Goal: Information Seeking & Learning: Find specific fact

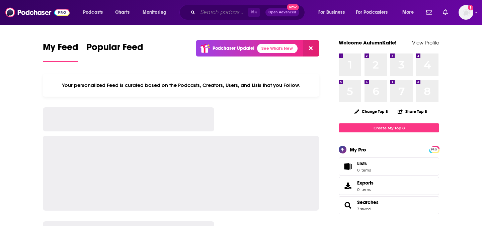
click at [222, 12] on input "Search podcasts, credits, & more..." at bounding box center [223, 12] width 50 height 11
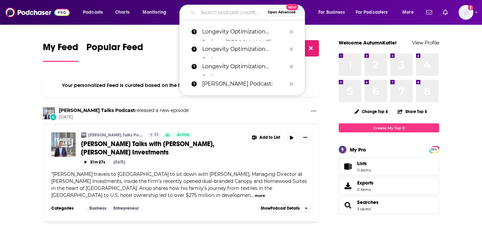
paste input "The [PERSON_NAME] Podcast"
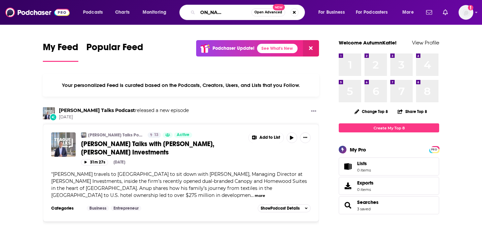
type input "The [PERSON_NAME] Podcast"
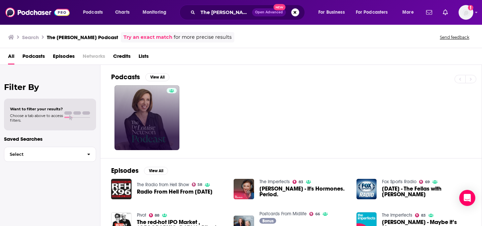
click at [154, 109] on link at bounding box center [146, 117] width 65 height 65
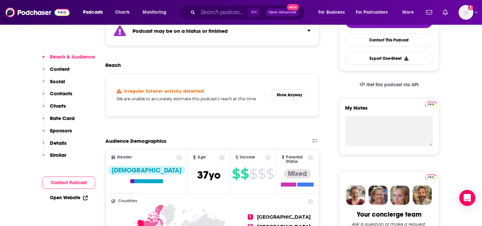
scroll to position [133, 0]
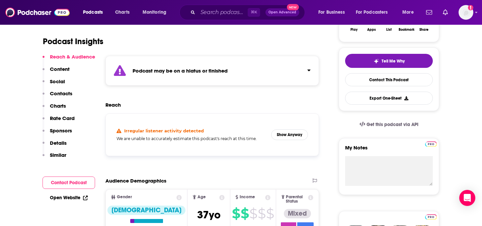
click at [171, 73] on strong "Podcast may be on a hiatus or finished" at bounding box center [180, 71] width 95 height 6
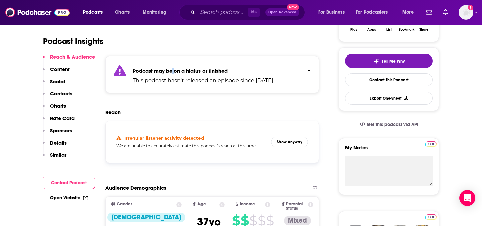
click at [171, 73] on strong "Podcast may be on a hiatus or finished" at bounding box center [180, 71] width 95 height 6
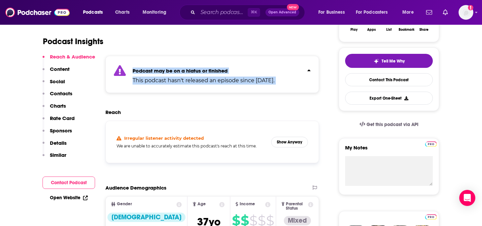
click at [171, 73] on strong "Podcast may be on a hiatus or finished" at bounding box center [180, 71] width 95 height 6
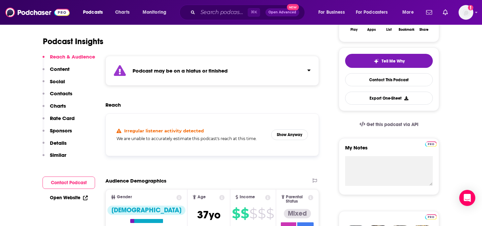
click at [171, 73] on strong "Podcast may be on a hiatus or finished" at bounding box center [180, 71] width 95 height 6
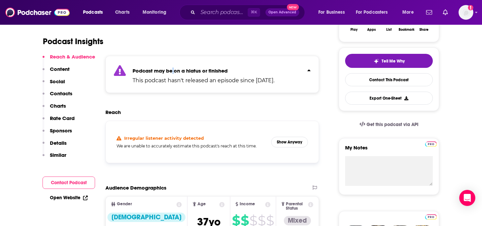
click at [171, 73] on strong "Podcast may be on a hiatus or finished" at bounding box center [180, 71] width 95 height 6
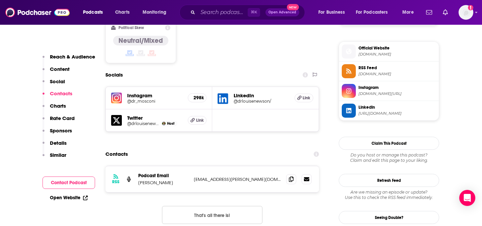
scroll to position [596, 0]
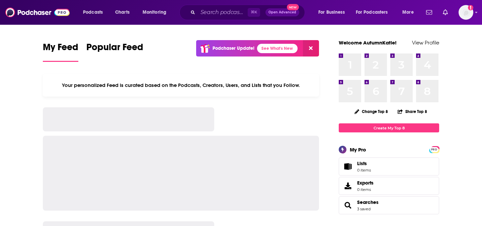
click at [191, 14] on div "⌘ K Open Advanced New" at bounding box center [242, 12] width 126 height 15
click at [201, 13] on input "Search podcasts, credits, & more..." at bounding box center [223, 12] width 50 height 11
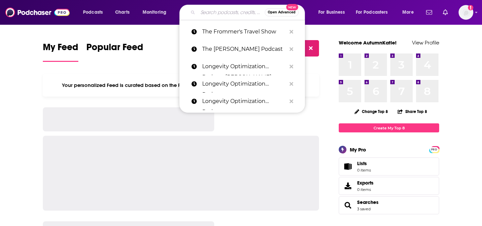
paste input "Longevity Optimization Podcast"
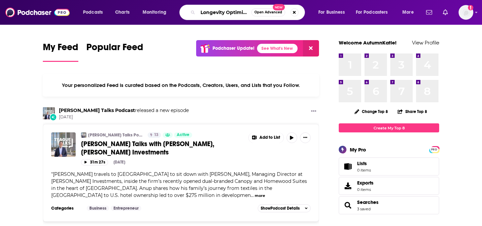
scroll to position [0, 31]
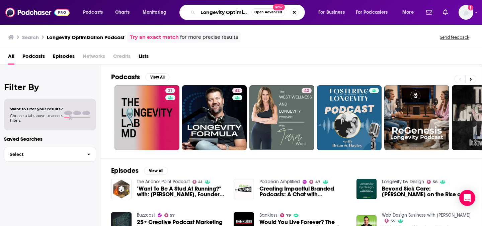
click at [224, 14] on input "Longevity Optimization Podcast" at bounding box center [225, 12] width 54 height 11
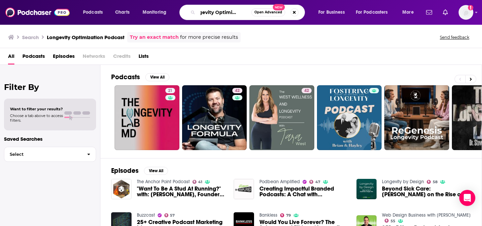
type input "Longevity Optimization"
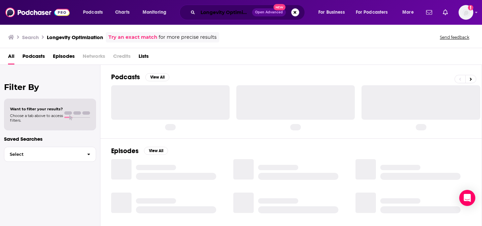
click at [224, 14] on input "Longevity Optimization" at bounding box center [225, 12] width 54 height 11
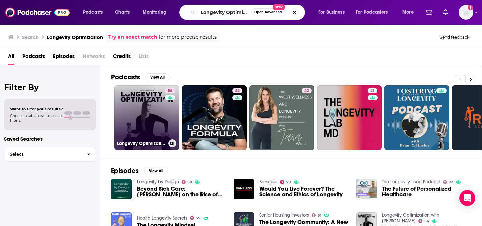
click at [133, 115] on link "56 Longevity Optimization with [PERSON_NAME]" at bounding box center [146, 117] width 65 height 65
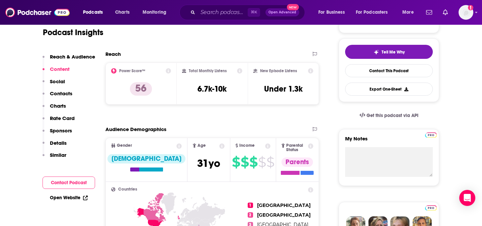
scroll to position [142, 0]
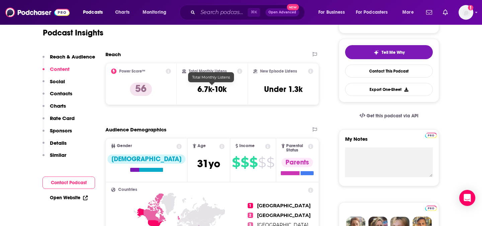
click at [215, 85] on h3 "6.7k-10k" at bounding box center [211, 89] width 29 height 10
copy div "6.7k-10k"
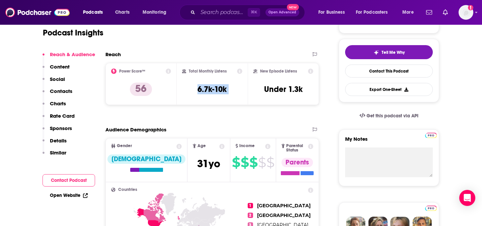
scroll to position [0, 0]
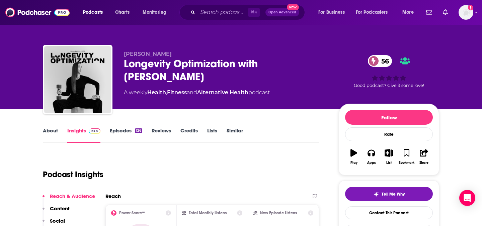
click at [174, 73] on div "Longevity Optimization with [PERSON_NAME] 56" at bounding box center [226, 70] width 204 height 26
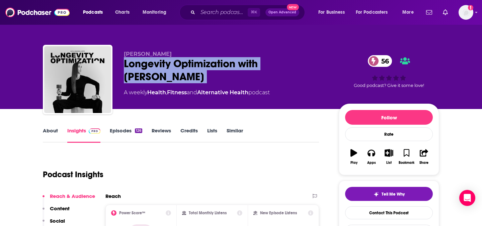
copy div "Longevity Optimization with [PERSON_NAME] 56"
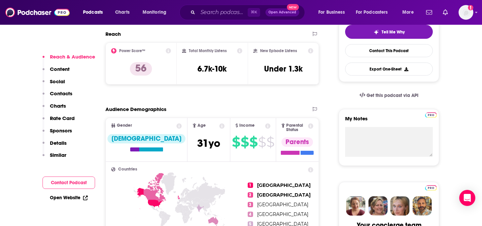
scroll to position [163, 0]
click at [212, 76] on div "Total Monthly Listens 6.7k-10k" at bounding box center [212, 63] width 61 height 31
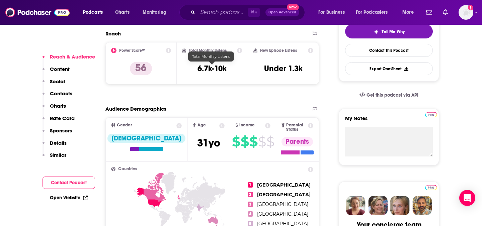
click at [213, 70] on h3 "6.7k-10k" at bounding box center [211, 69] width 29 height 10
copy div "6.7k-10k"
